Goal: Task Accomplishment & Management: Complete application form

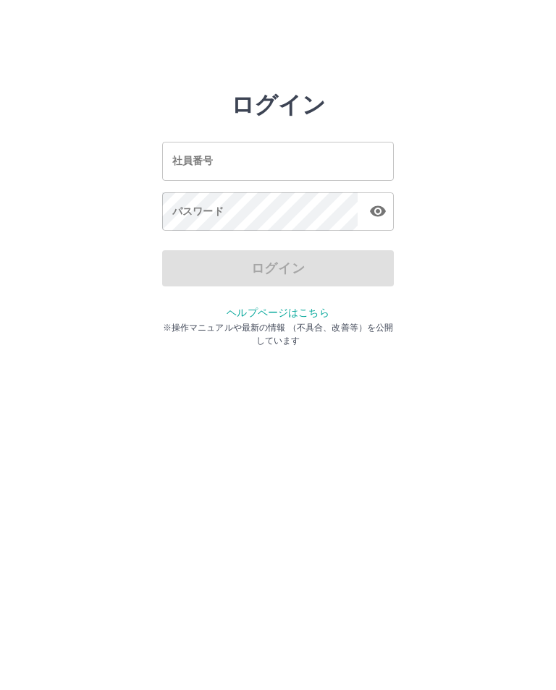
click at [228, 164] on input "社員番号" at bounding box center [278, 161] width 232 height 38
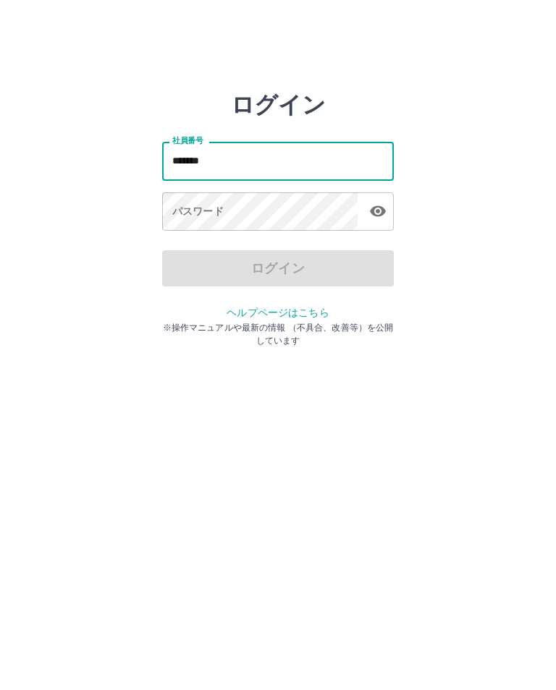
type input "*******"
click at [182, 208] on div "パスワード パスワード" at bounding box center [278, 213] width 232 height 41
click at [196, 218] on div "パスワード パスワード" at bounding box center [278, 213] width 232 height 41
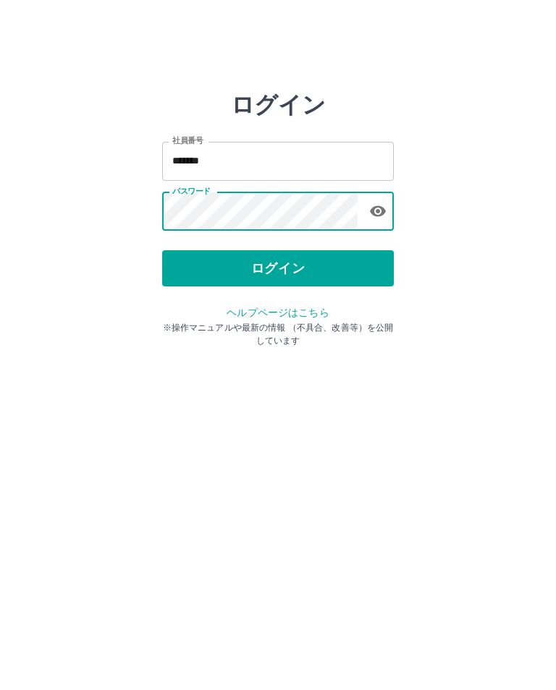
click at [366, 273] on button "ログイン" at bounding box center [278, 268] width 232 height 36
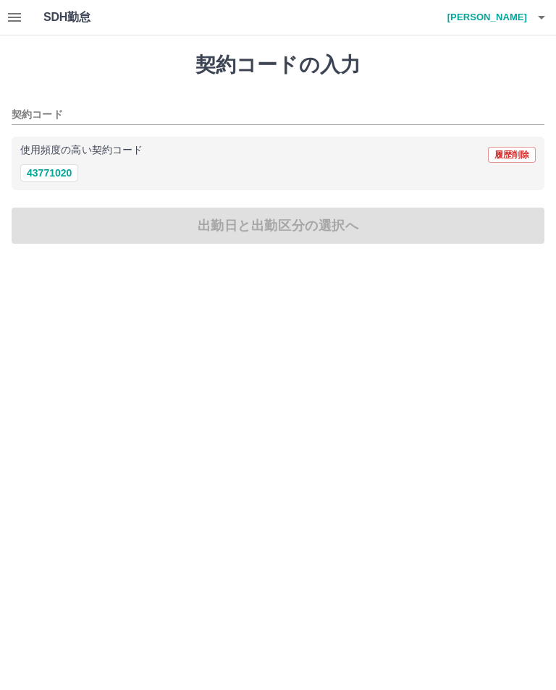
click at [62, 176] on button "43771020" at bounding box center [49, 172] width 58 height 17
type input "********"
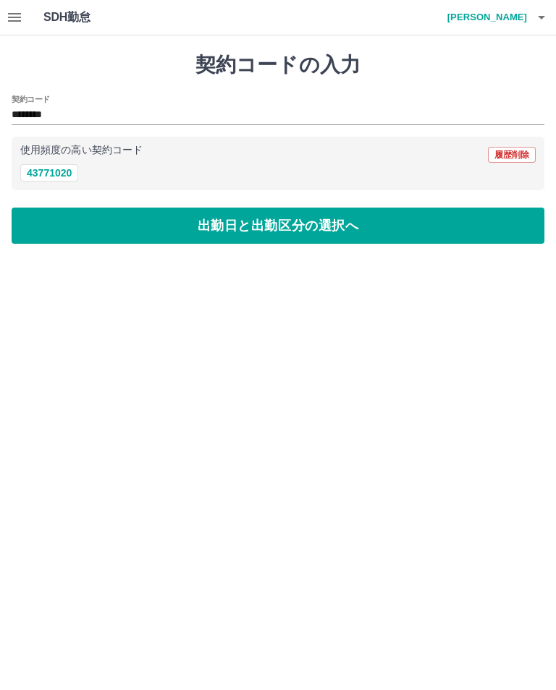
click at [297, 223] on button "出勤日と出勤区分の選択へ" at bounding box center [278, 226] width 533 height 36
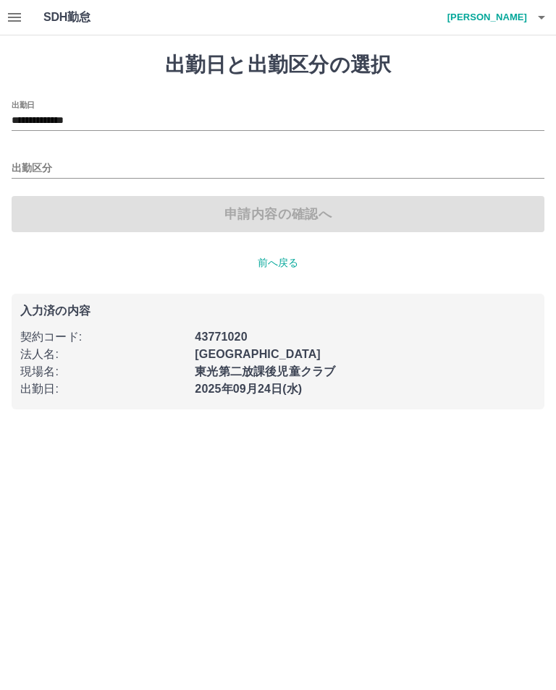
click at [82, 162] on input "出勤区分" at bounding box center [278, 169] width 533 height 18
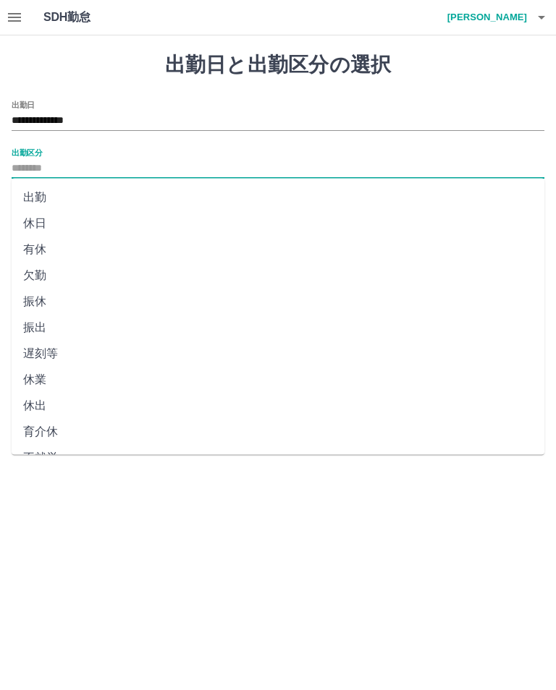
click at [56, 203] on li "出勤" at bounding box center [278, 198] width 533 height 26
type input "**"
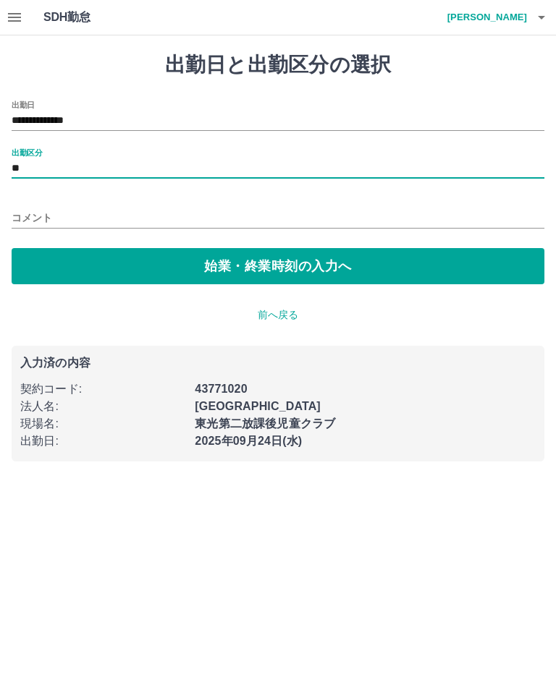
click at [175, 266] on button "始業・終業時刻の入力へ" at bounding box center [278, 266] width 533 height 36
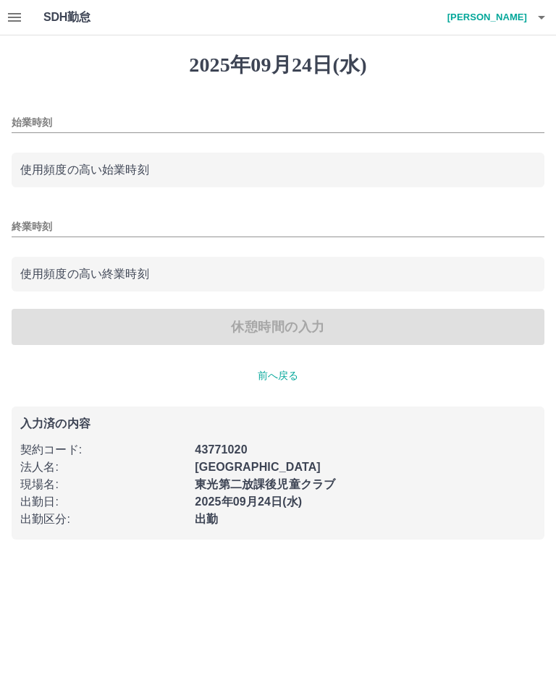
click at [89, 112] on input "始業時刻" at bounding box center [278, 122] width 533 height 21
type input "****"
click at [81, 221] on input "終業時刻" at bounding box center [278, 226] width 533 height 21
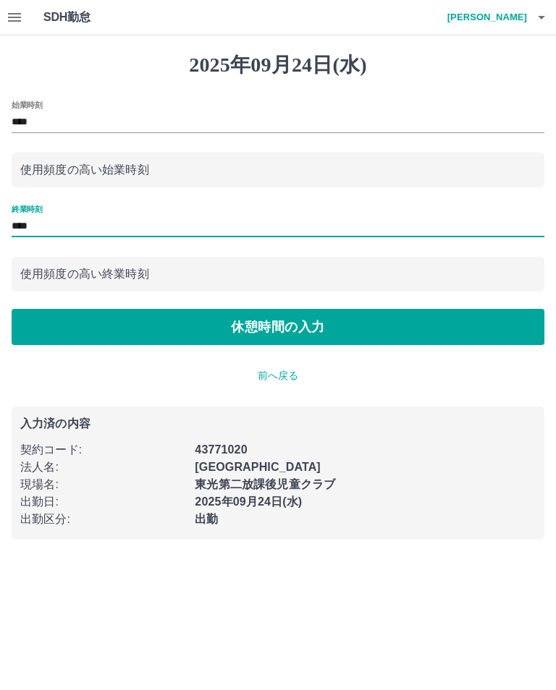
type input "****"
click at [341, 329] on button "休憩時間の入力" at bounding box center [278, 327] width 533 height 36
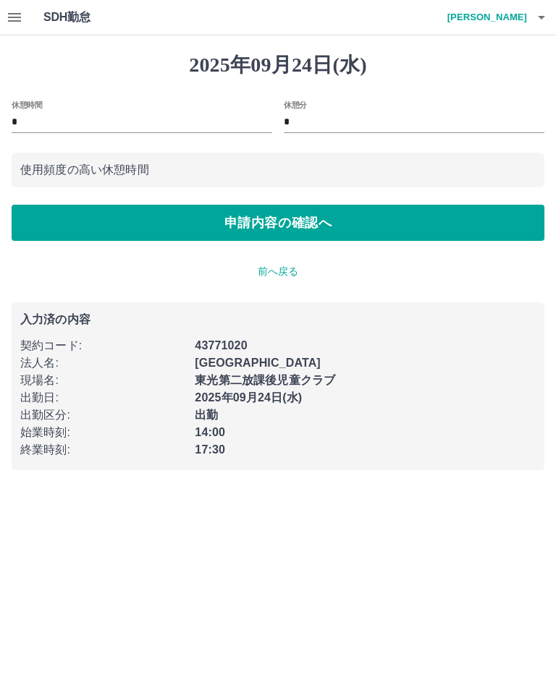
click at [369, 222] on button "申請内容の確認へ" at bounding box center [278, 223] width 533 height 36
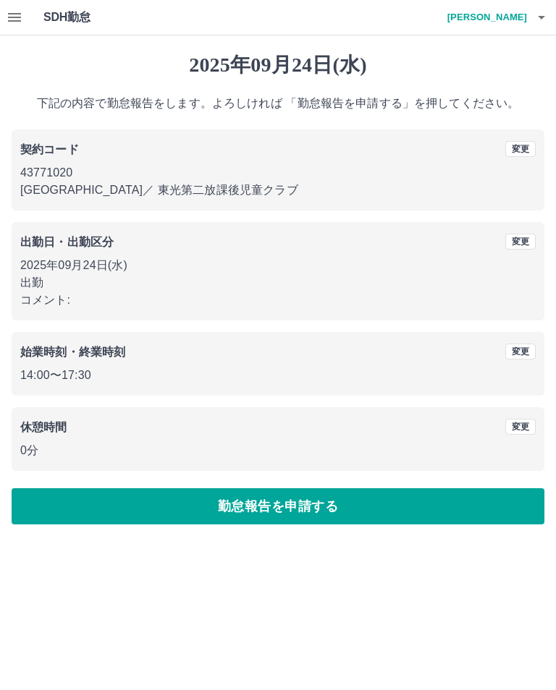
click at [371, 515] on button "勤怠報告を申請する" at bounding box center [278, 507] width 533 height 36
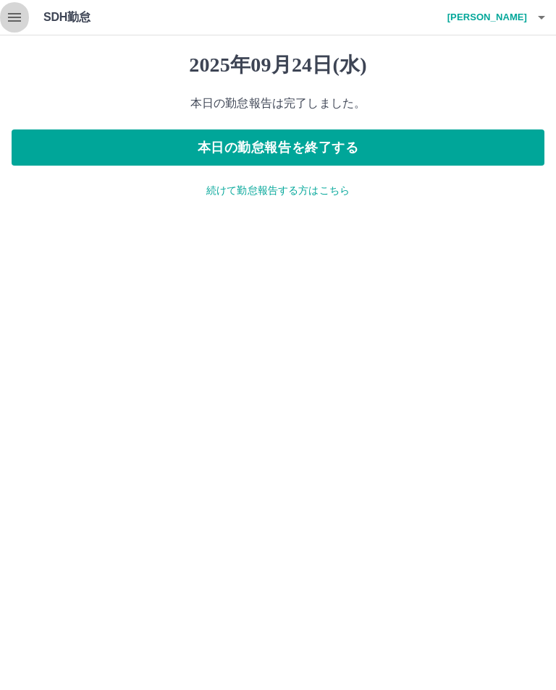
click at [15, 25] on icon "button" at bounding box center [14, 17] width 17 height 17
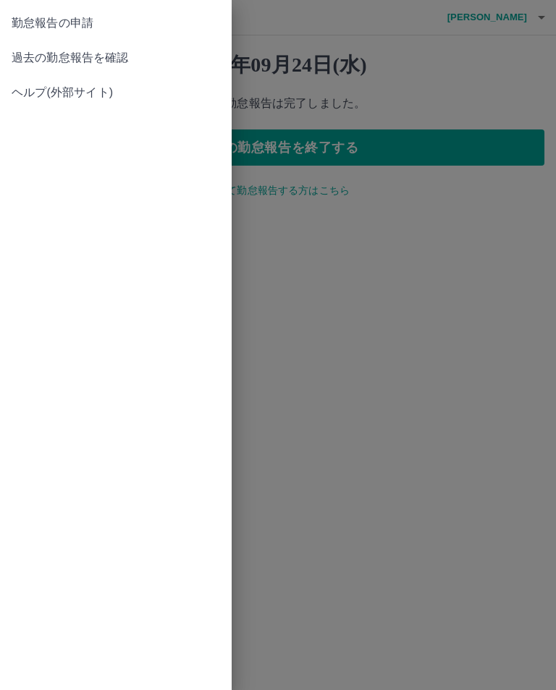
click at [119, 60] on span "過去の勤怠報告を確認" at bounding box center [116, 57] width 208 height 17
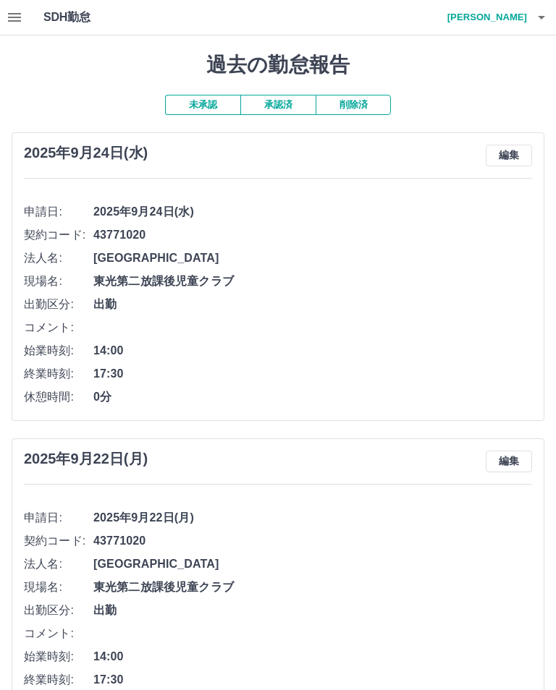
click at [24, 22] on button "button" at bounding box center [14, 17] width 29 height 35
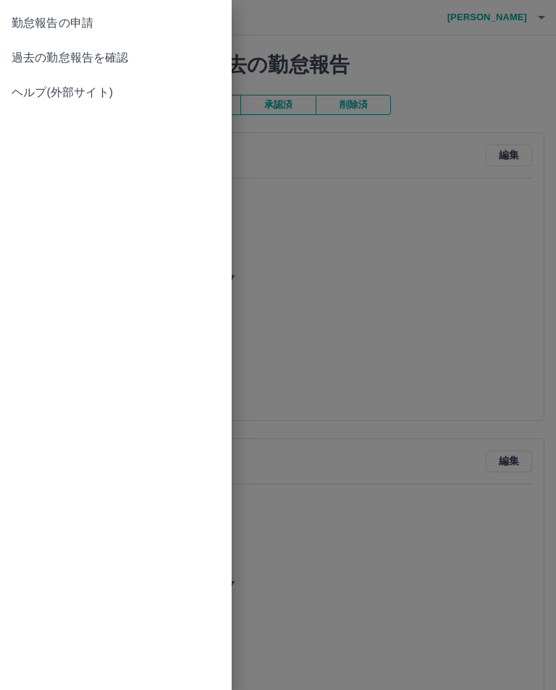
click at [90, 54] on span "過去の勤怠報告を確認" at bounding box center [116, 57] width 208 height 17
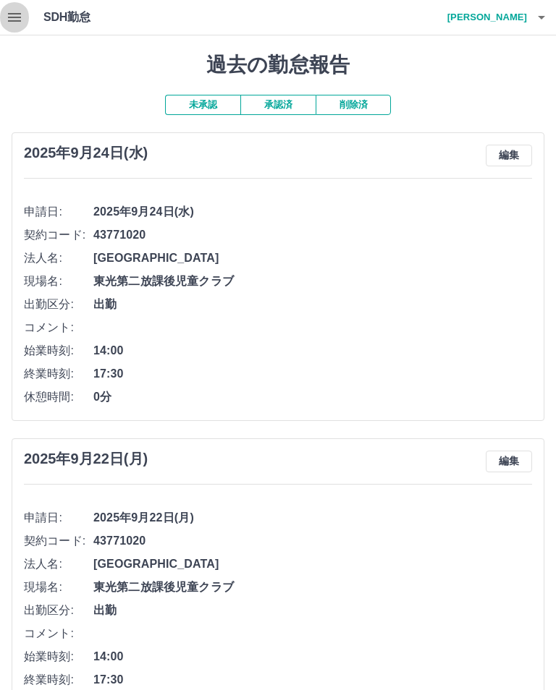
click at [22, 23] on icon "button" at bounding box center [14, 17] width 17 height 17
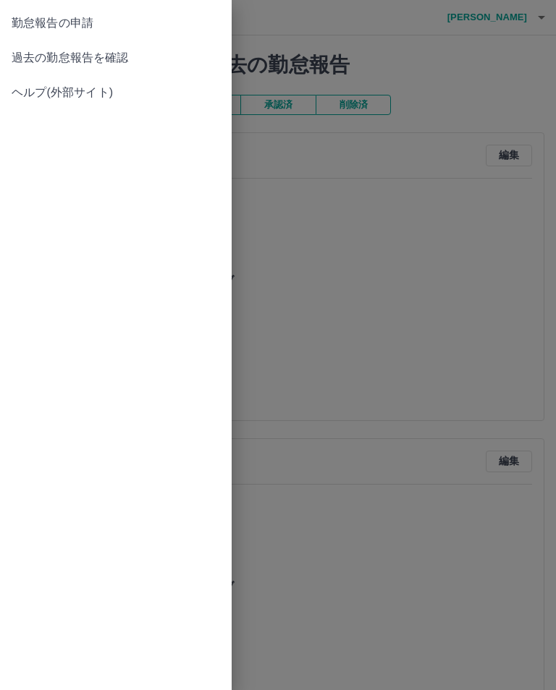
click at [470, 337] on div at bounding box center [278, 345] width 556 height 690
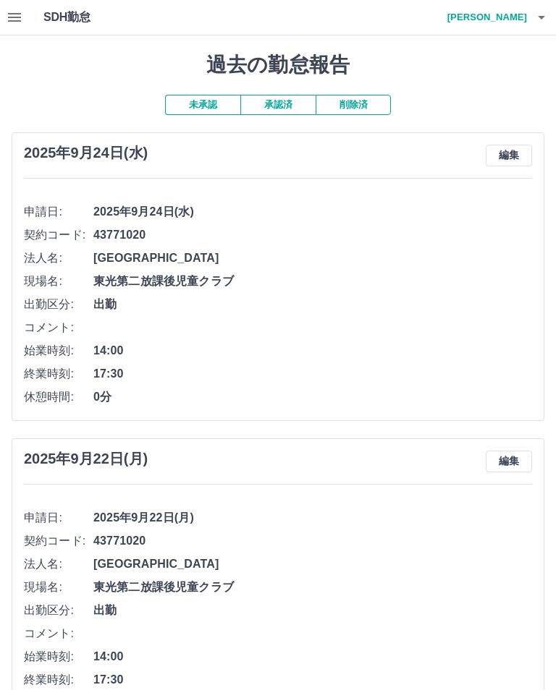
click at [538, 16] on icon "button" at bounding box center [541, 18] width 7 height 4
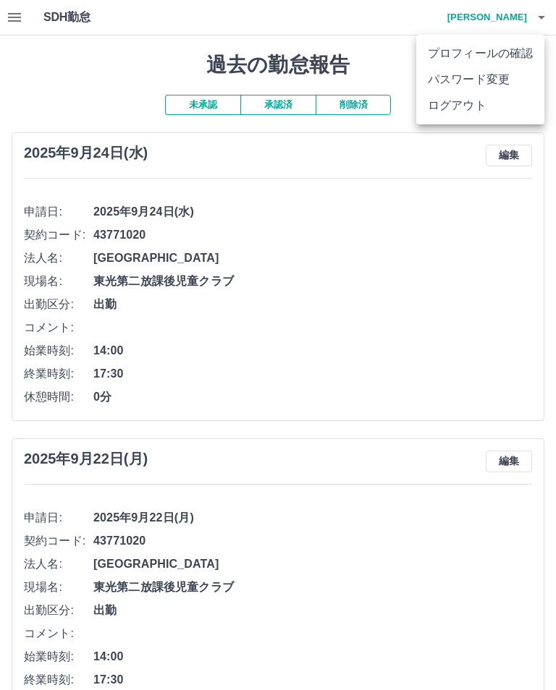
click at [480, 110] on li "ログアウト" at bounding box center [480, 106] width 128 height 26
